Goal: Task Accomplishment & Management: Use online tool/utility

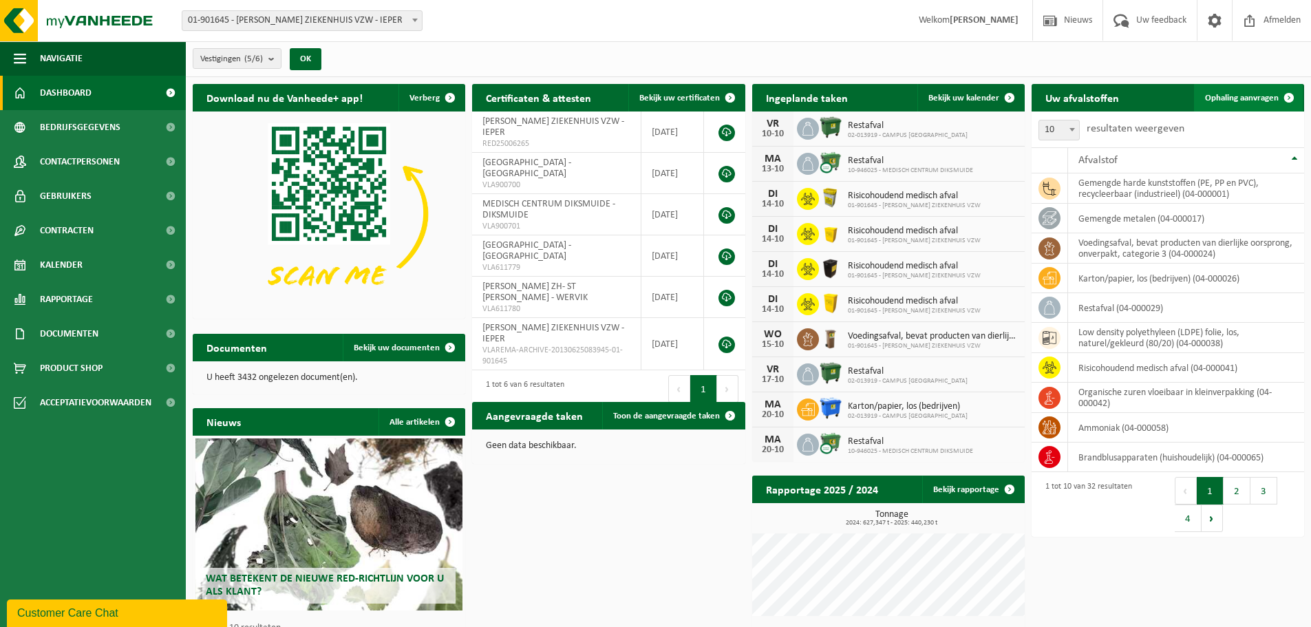
click at [1252, 99] on span "Ophaling aanvragen" at bounding box center [1242, 98] width 74 height 9
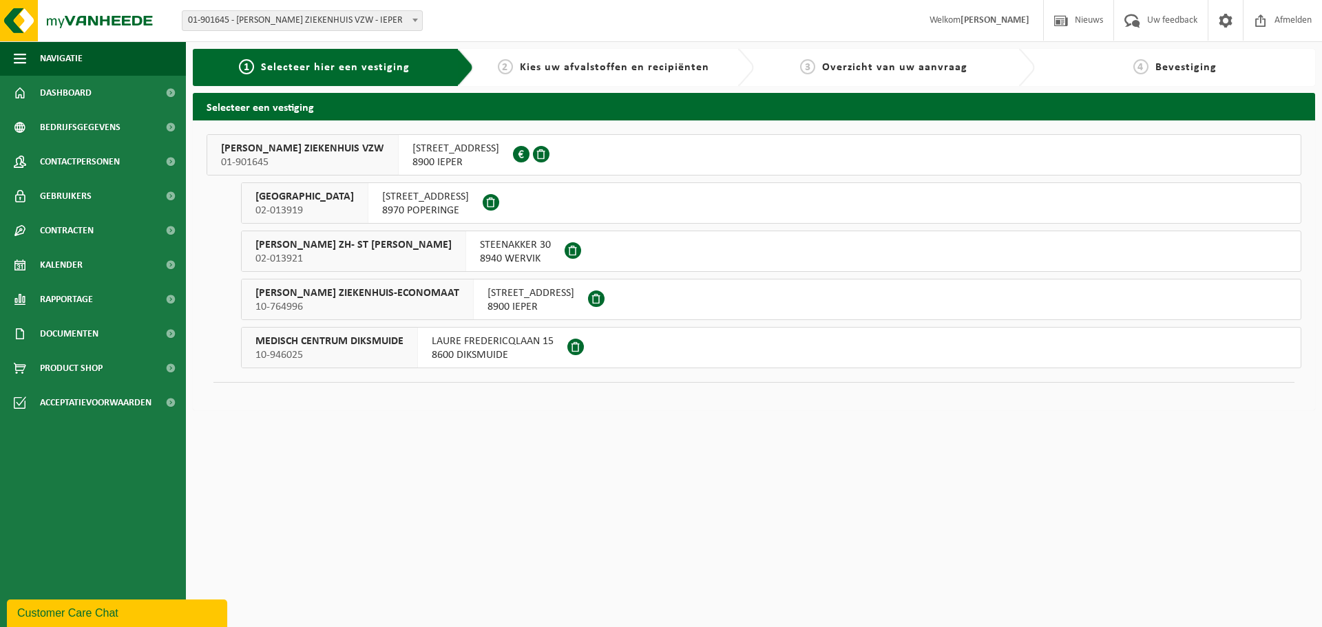
click at [317, 158] on span "01-901645" at bounding box center [302, 163] width 163 height 14
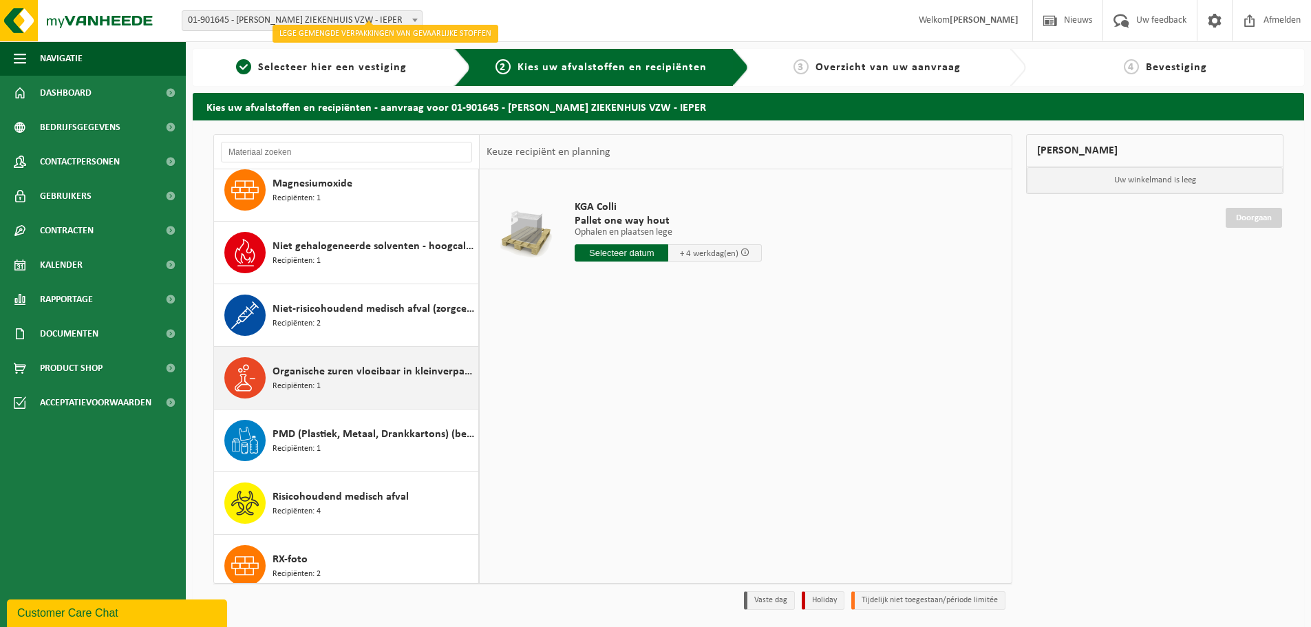
scroll to position [895, 0]
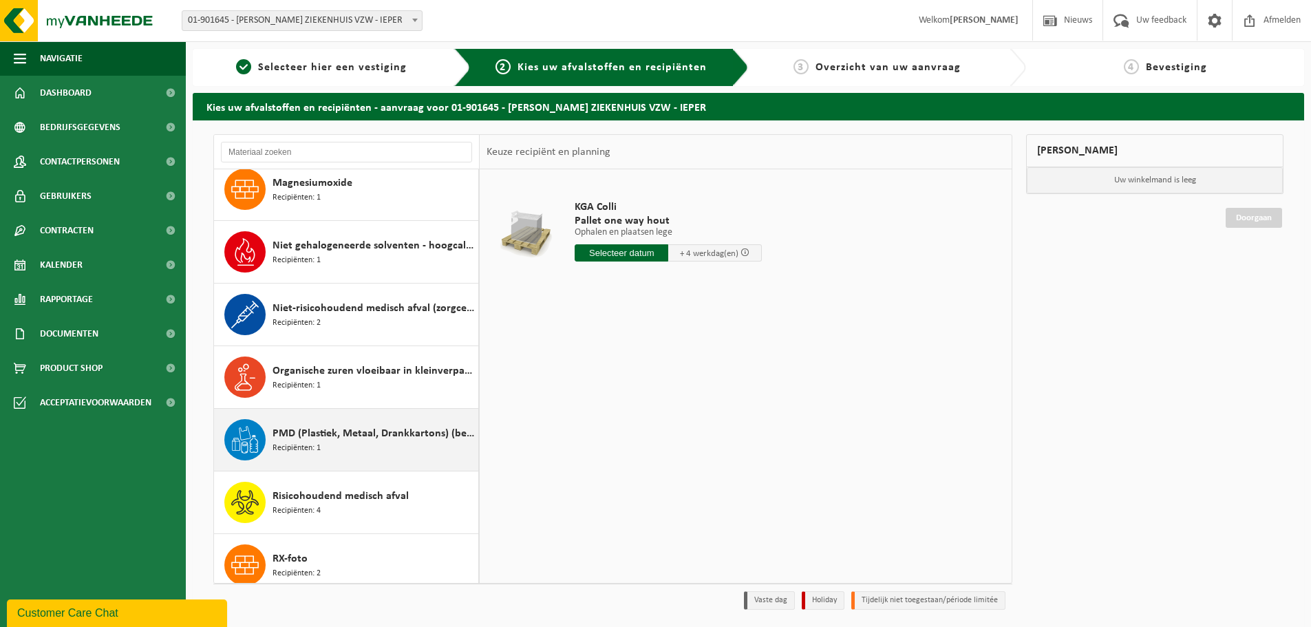
click at [326, 426] on span "PMD (Plastiek, Metaal, Drankkartons) (bedrijven)" at bounding box center [374, 433] width 202 height 17
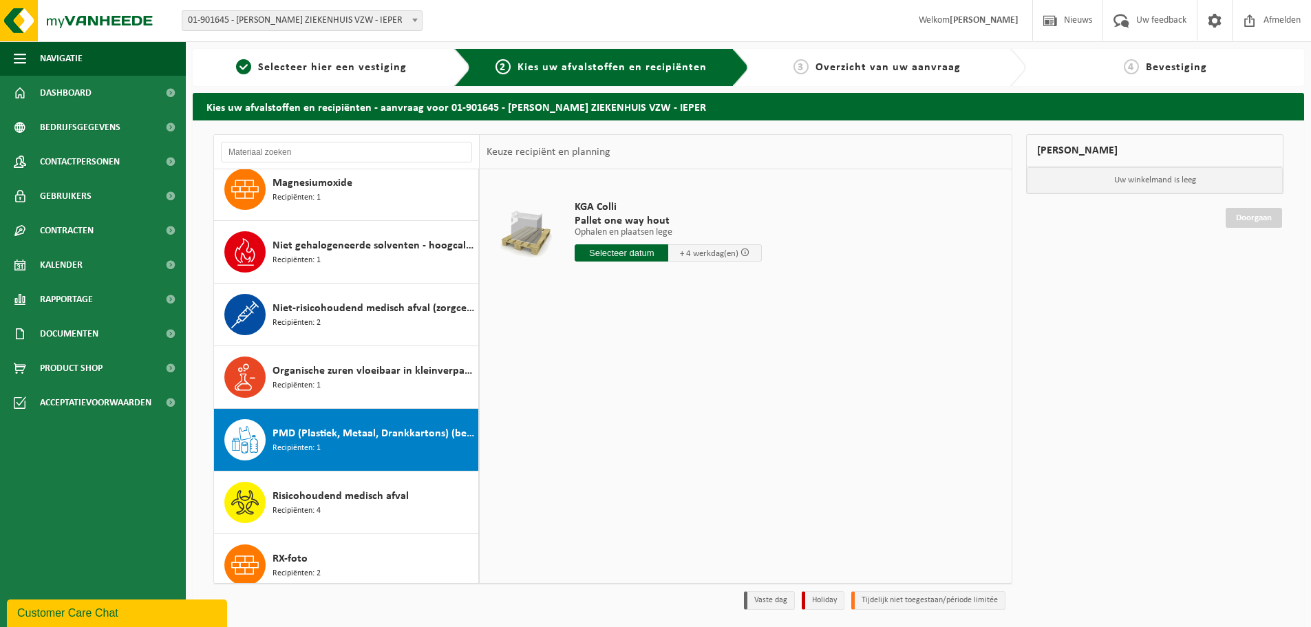
scroll to position [1130, 0]
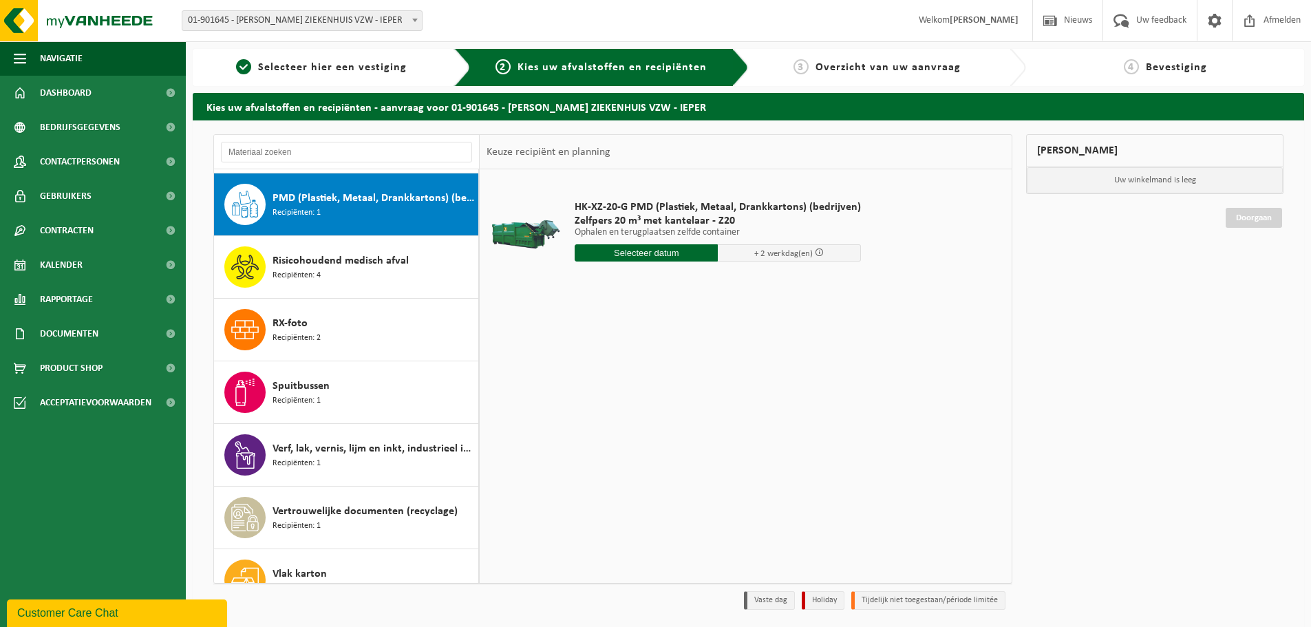
click at [659, 255] on input "text" at bounding box center [646, 252] width 143 height 17
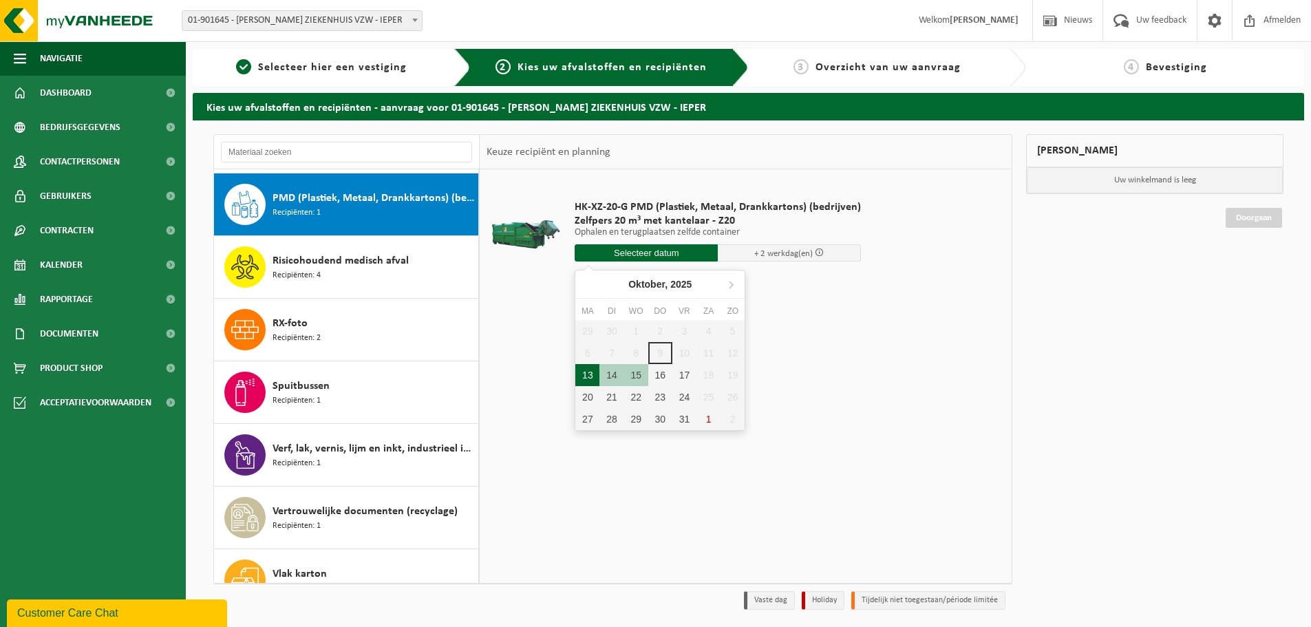
click at [584, 374] on div "13" at bounding box center [588, 375] width 24 height 22
type input "Van 2025-10-13"
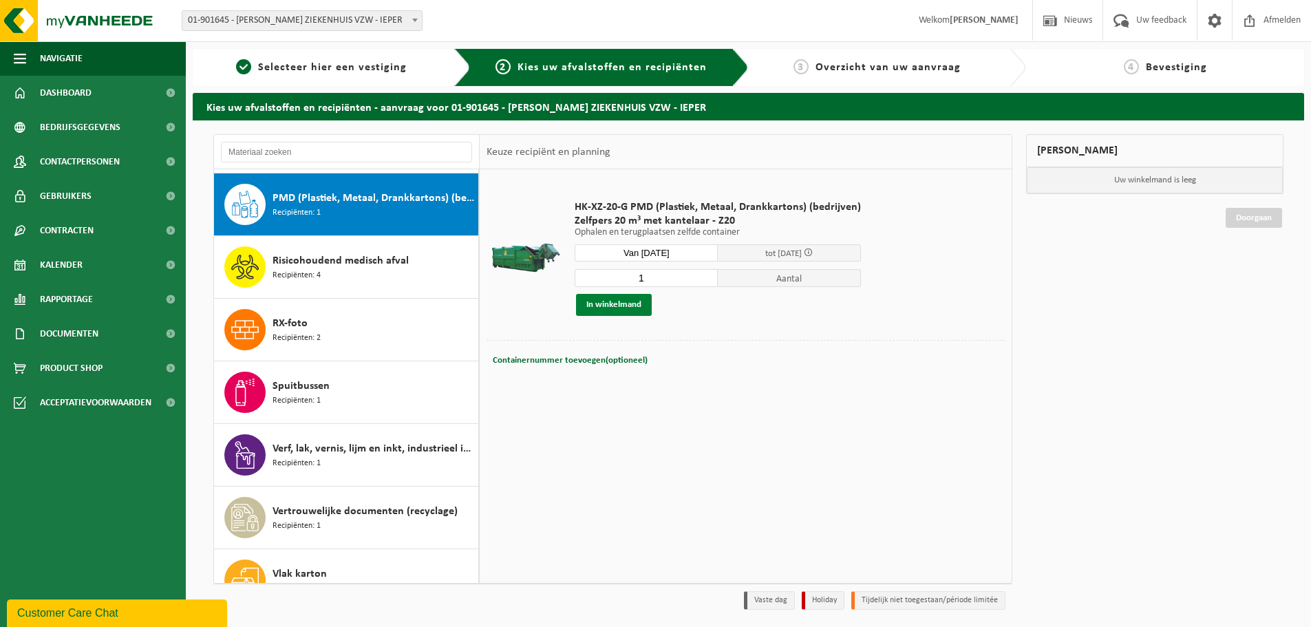
click at [613, 308] on button "In winkelmand" at bounding box center [614, 305] width 76 height 22
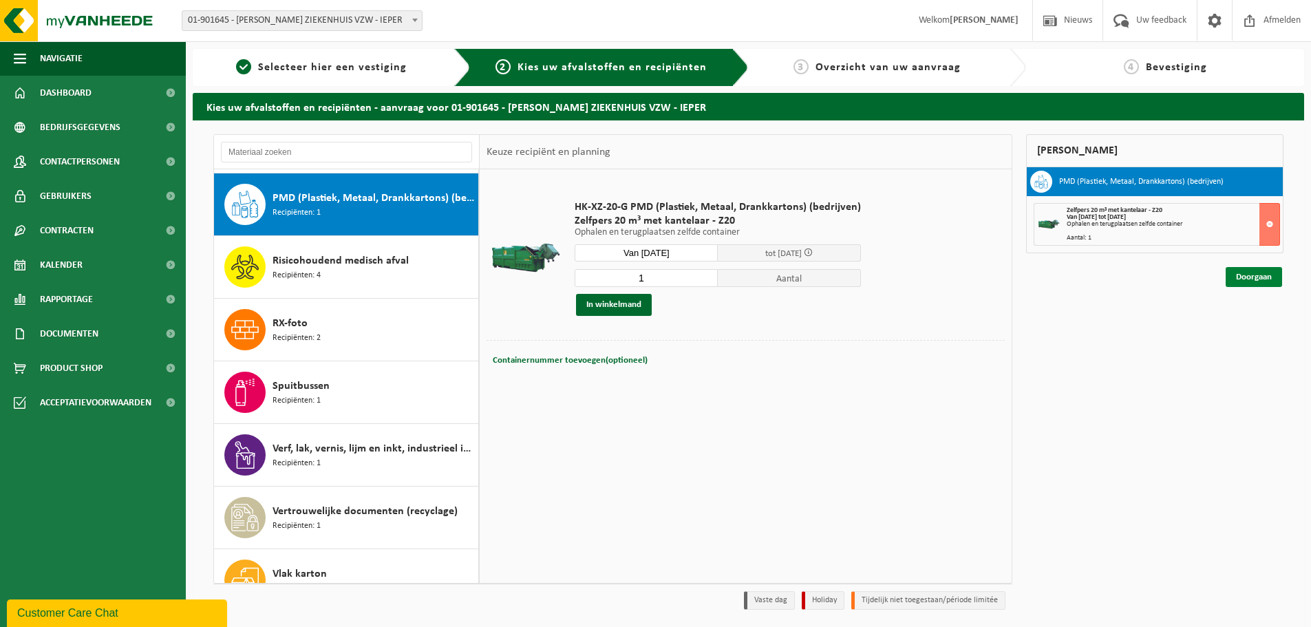
click at [1264, 277] on link "Doorgaan" at bounding box center [1254, 277] width 56 height 20
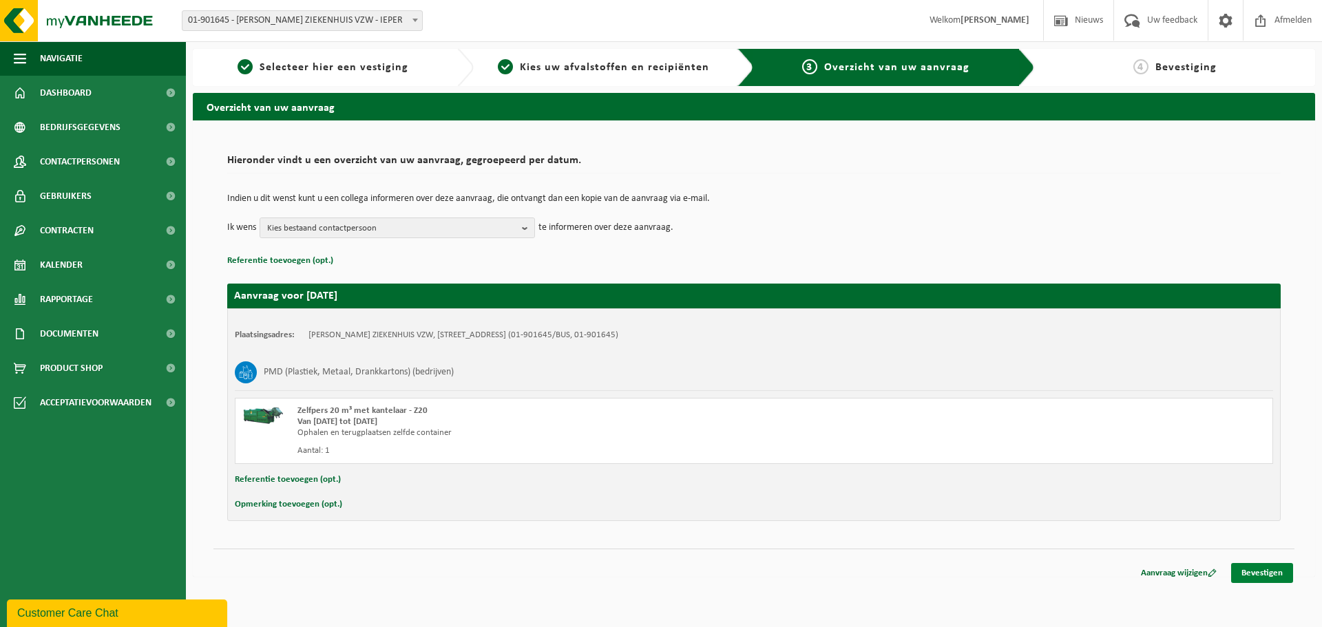
click at [1247, 569] on link "Bevestigen" at bounding box center [1262, 573] width 62 height 20
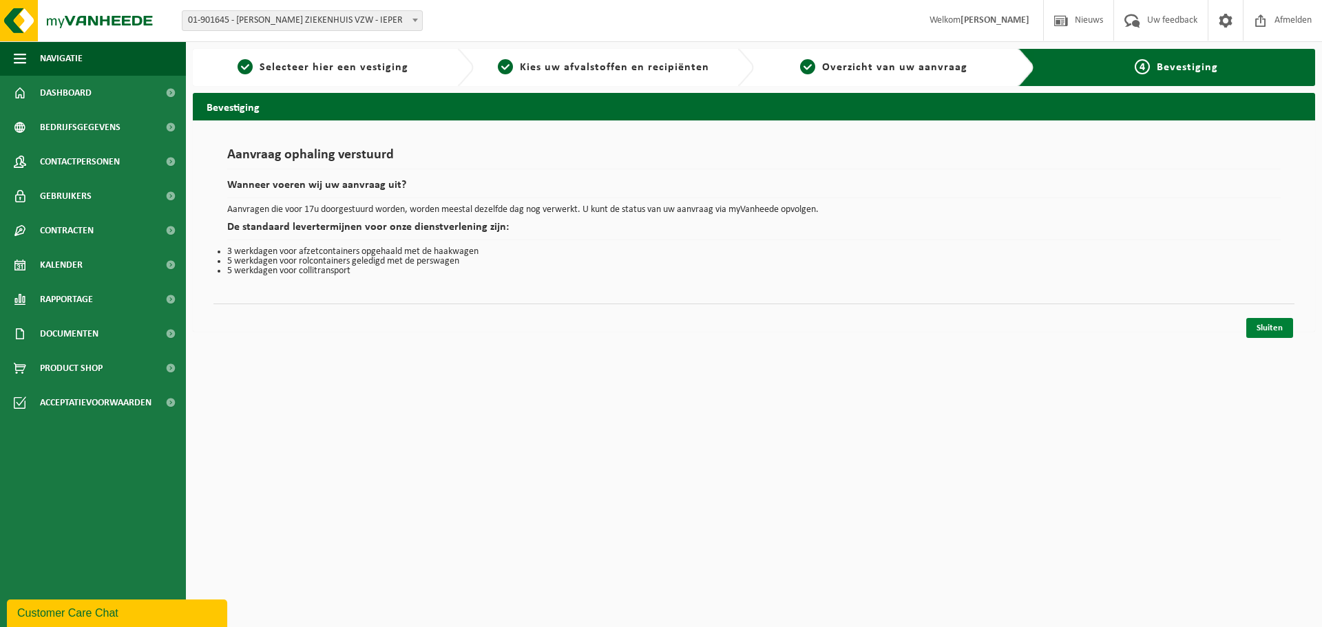
click at [1281, 329] on link "Sluiten" at bounding box center [1269, 328] width 47 height 20
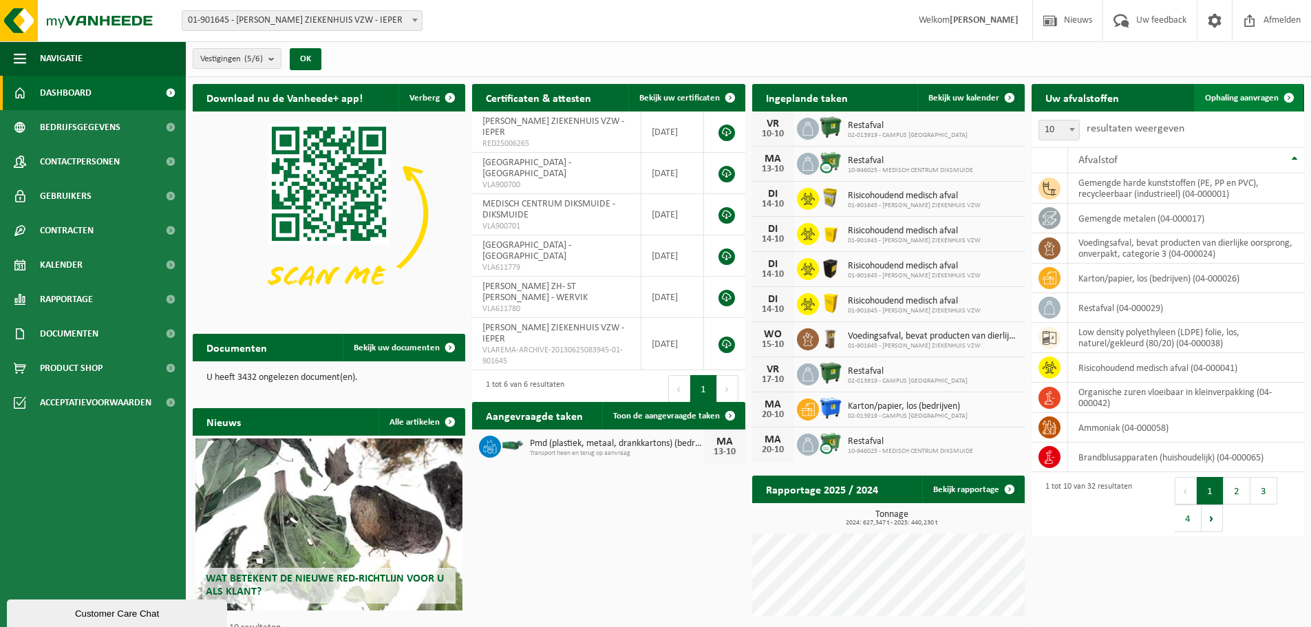
click at [1238, 100] on span "Ophaling aanvragen" at bounding box center [1242, 98] width 74 height 9
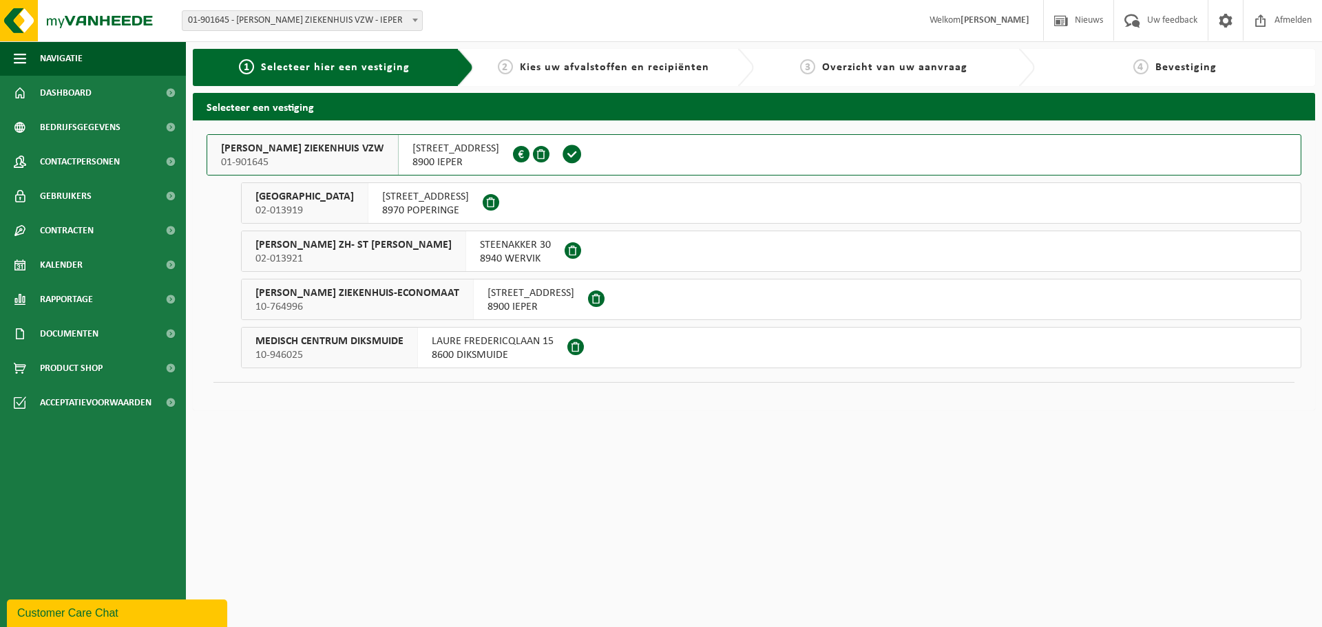
click at [332, 151] on span "JAN YPERMAN ZIEKENHUIS VZW" at bounding box center [302, 149] width 163 height 14
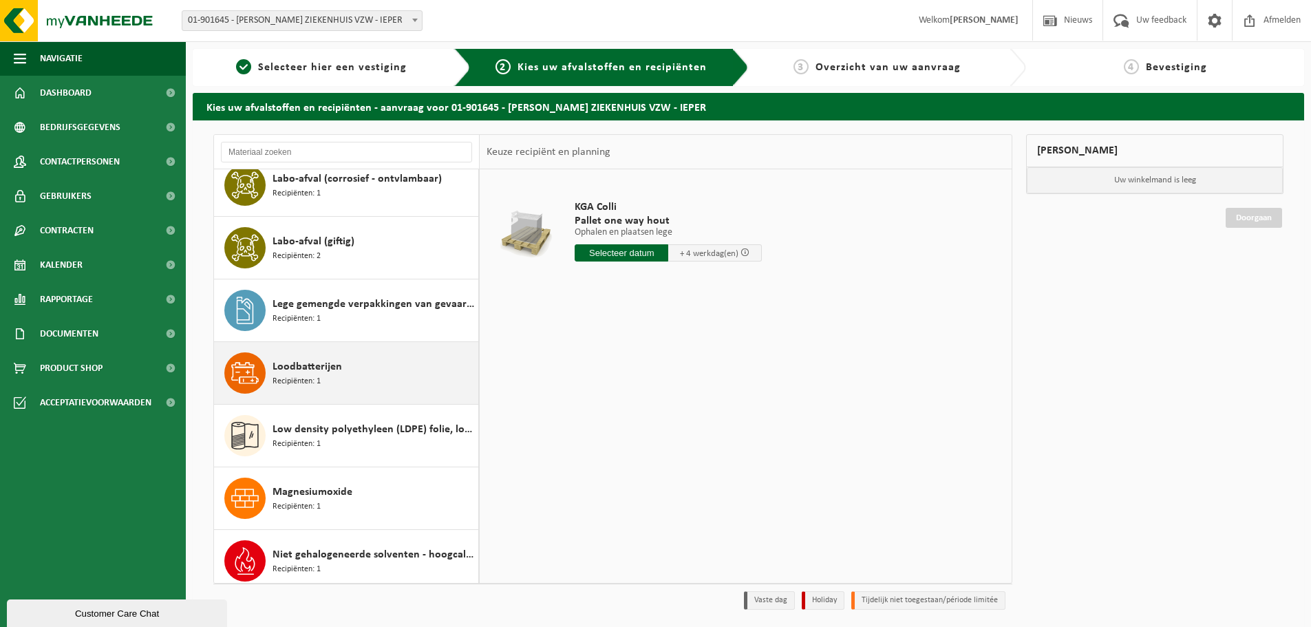
scroll to position [585, 0]
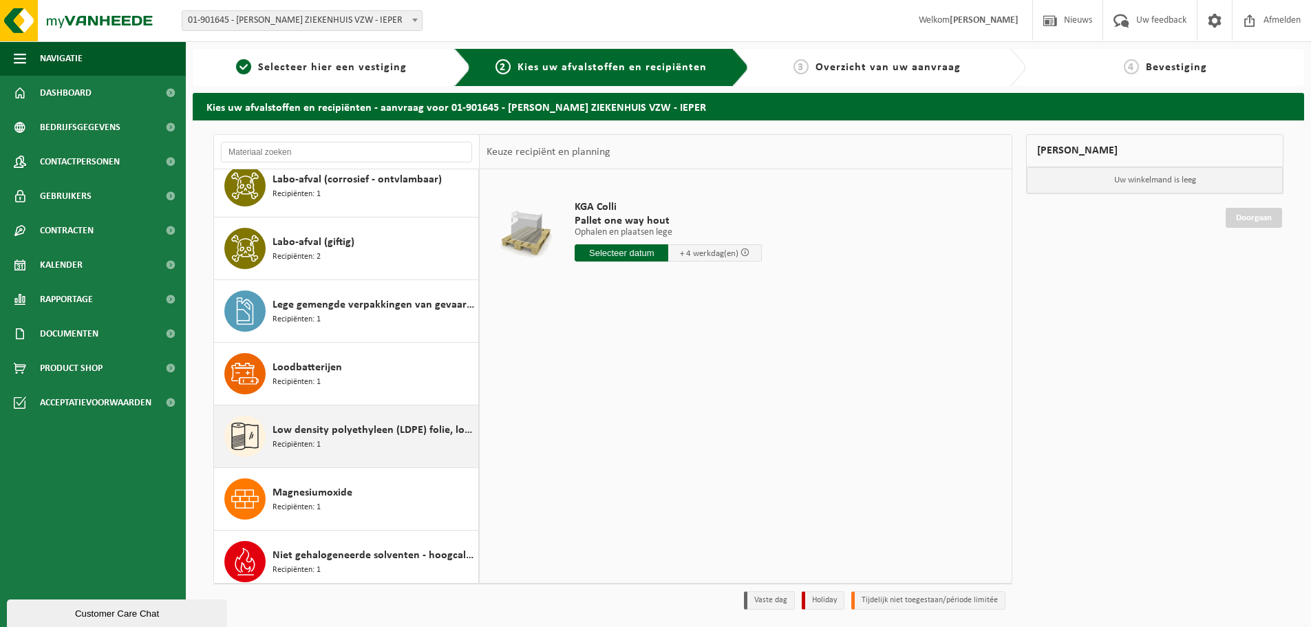
click at [378, 426] on span "Low density polyethyleen (LDPE) folie, los, naturel/gekleurd (80/20)" at bounding box center [374, 430] width 202 height 17
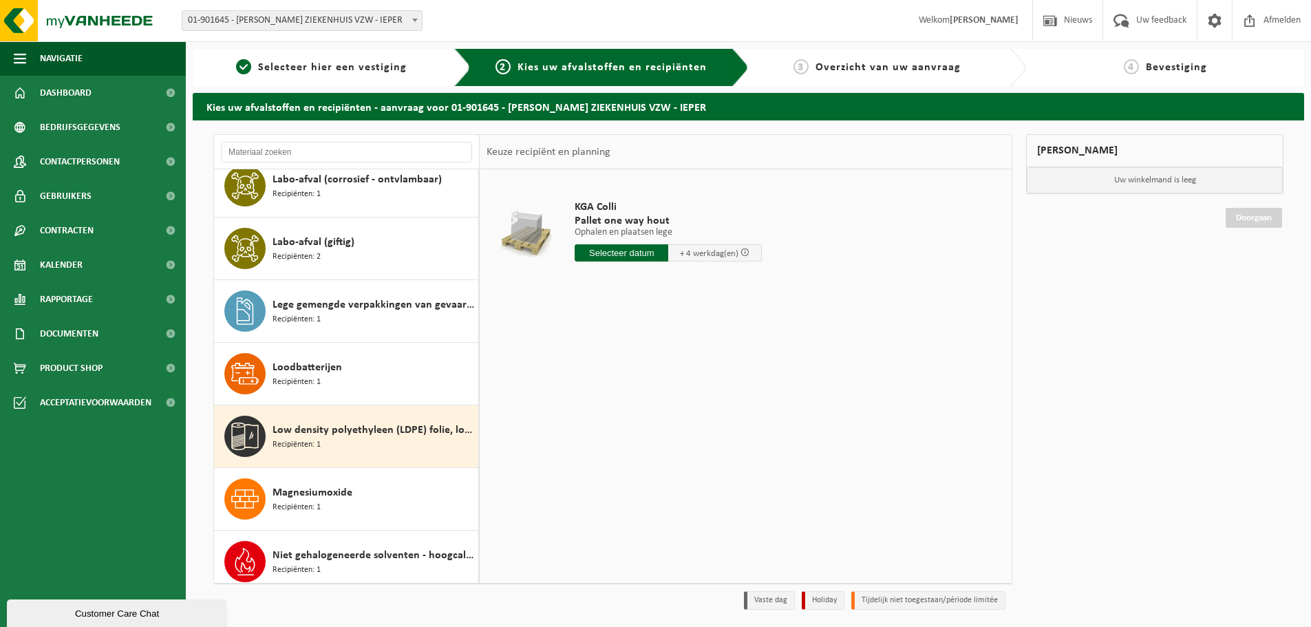
scroll to position [817, 0]
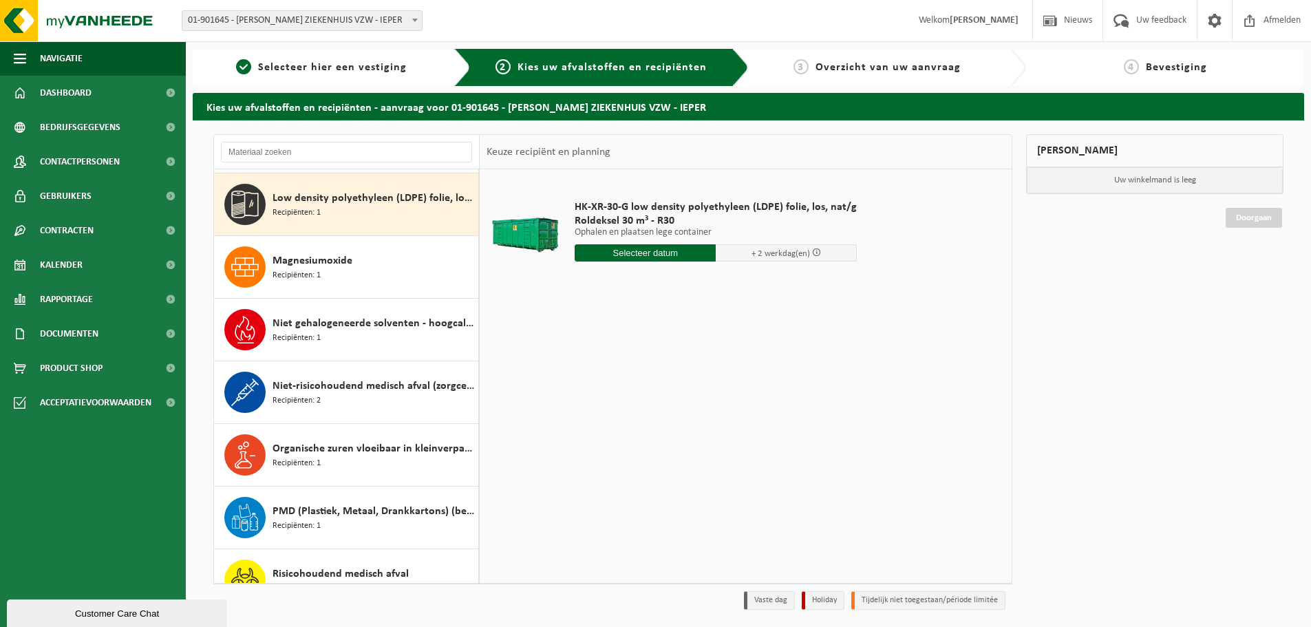
click at [657, 253] on input "text" at bounding box center [645, 252] width 141 height 17
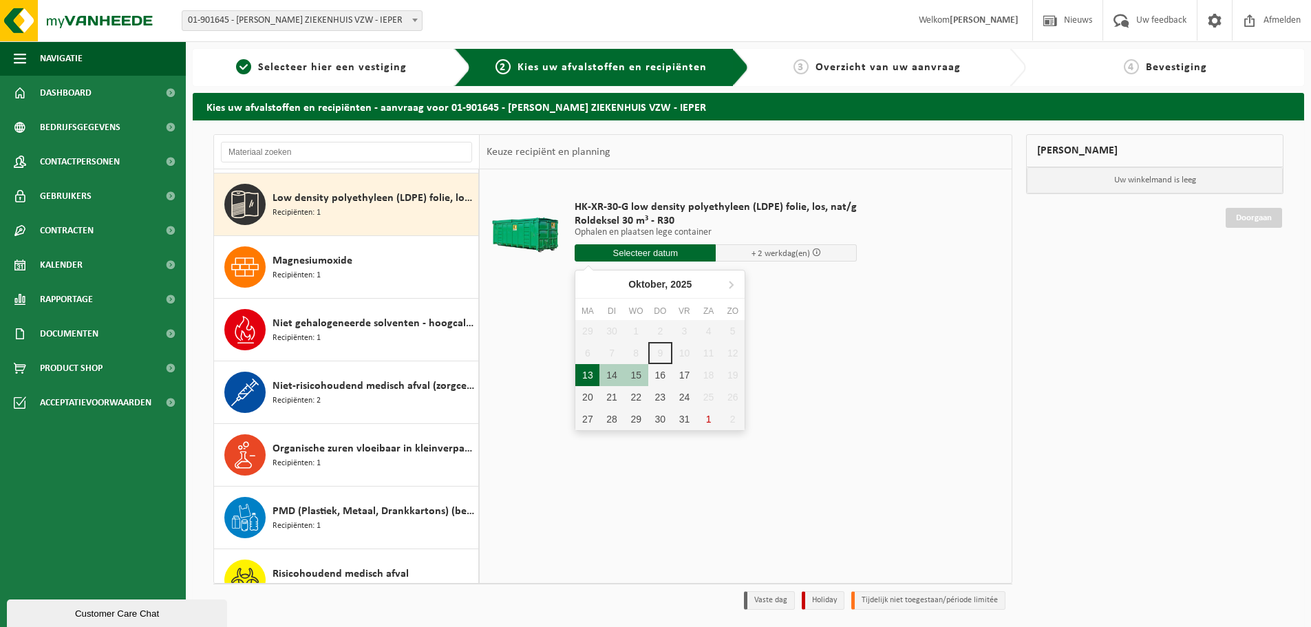
click at [585, 376] on div "13" at bounding box center [588, 375] width 24 height 22
type input "Van 2025-10-13"
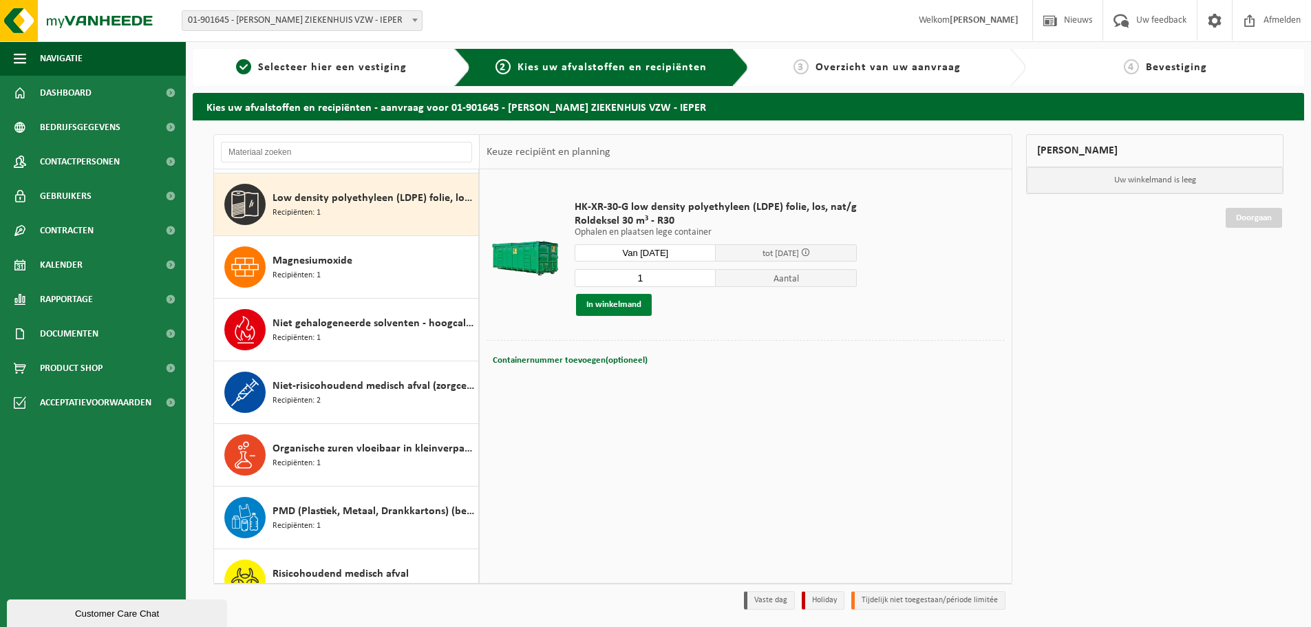
click at [616, 299] on button "In winkelmand" at bounding box center [614, 305] width 76 height 22
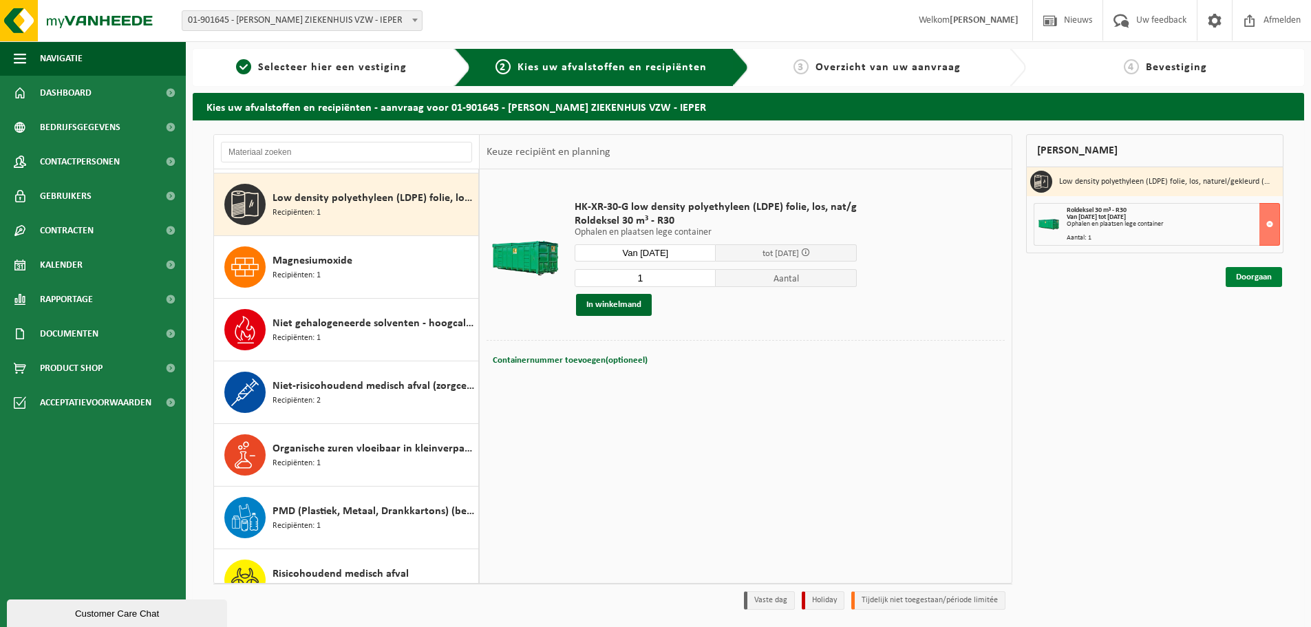
click at [1243, 277] on link "Doorgaan" at bounding box center [1254, 277] width 56 height 20
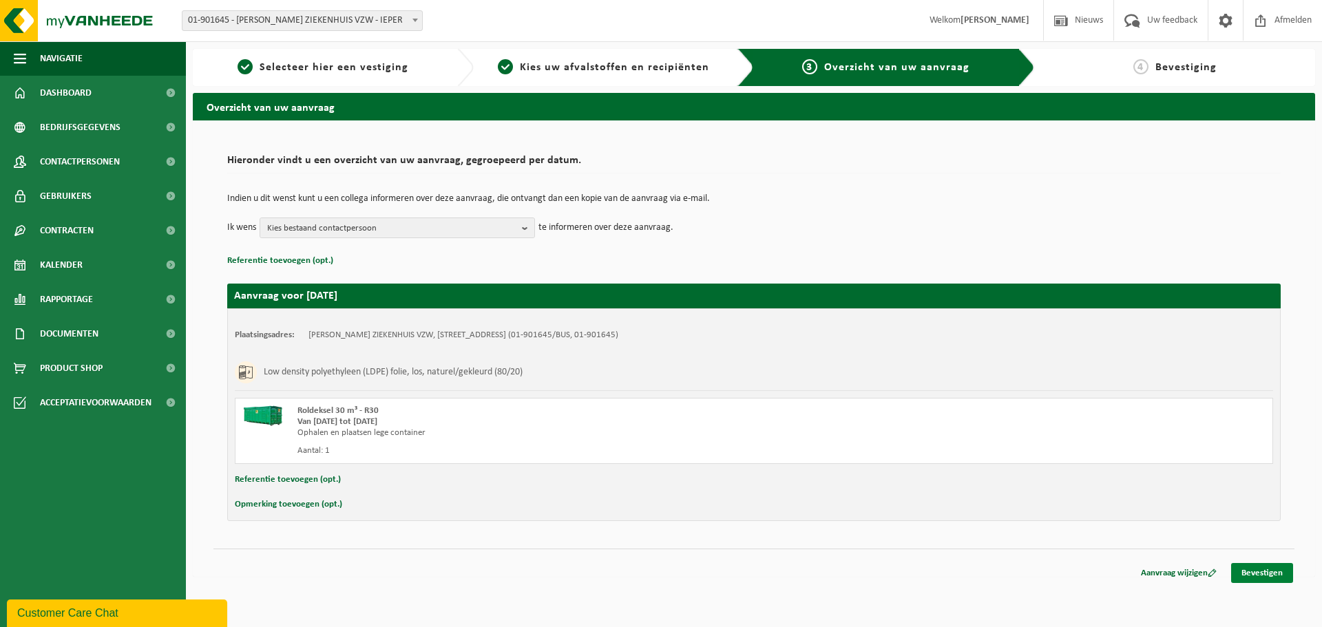
click at [1255, 576] on link "Bevestigen" at bounding box center [1262, 573] width 62 height 20
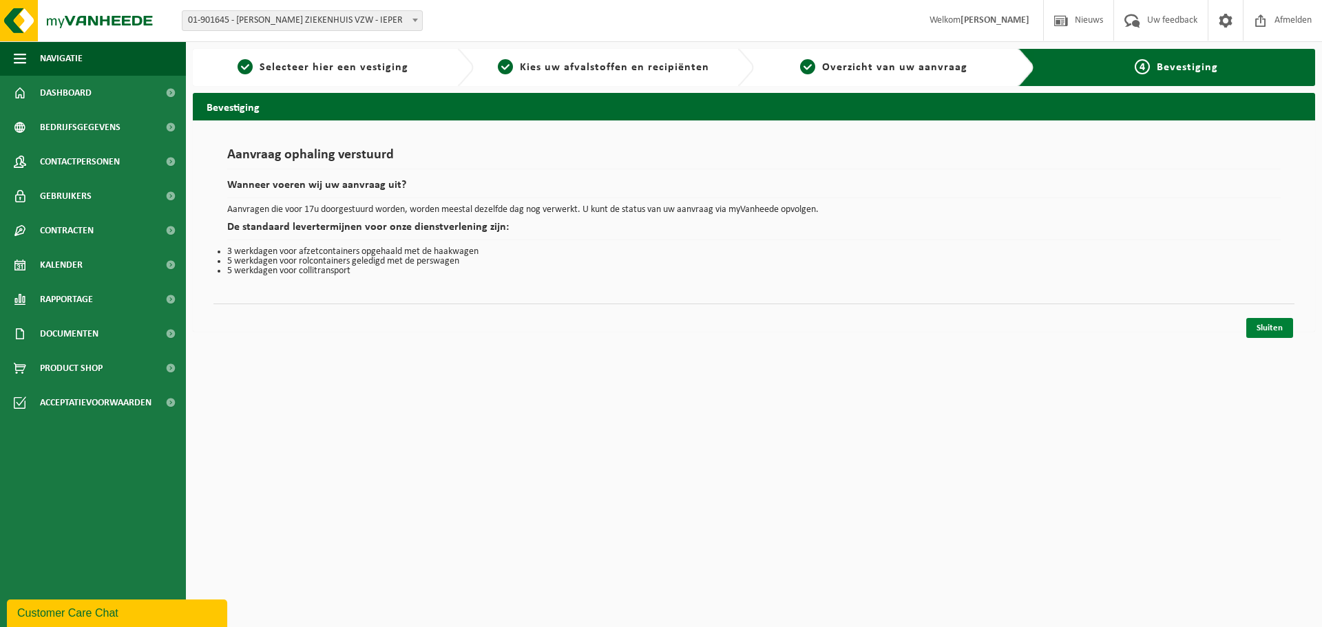
click at [1267, 331] on link "Sluiten" at bounding box center [1269, 328] width 47 height 20
